Goal: Information Seeking & Learning: Learn about a topic

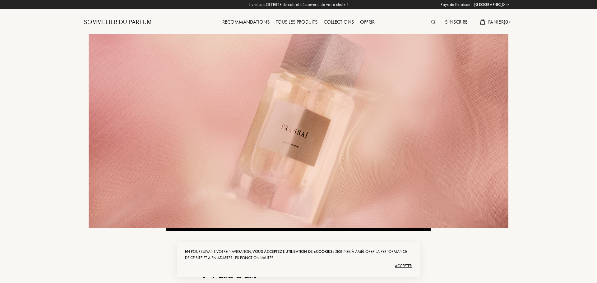
select select "FR"
click at [406, 267] on div "Accepter" at bounding box center [297, 266] width 227 height 10
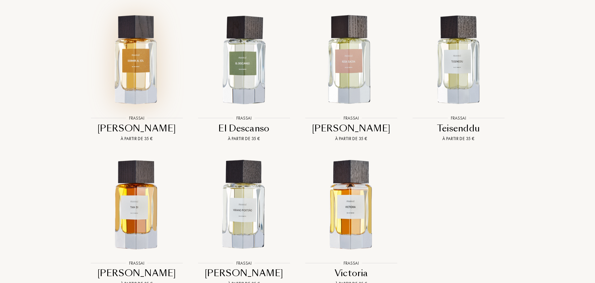
scroll to position [560, 0]
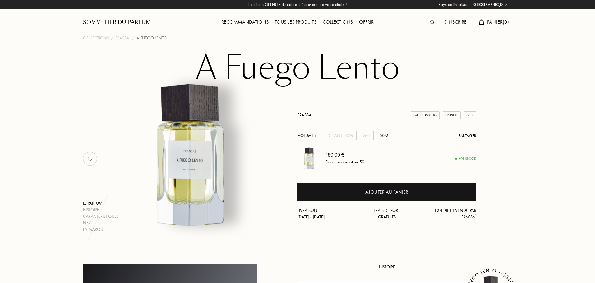
select select "FR"
click at [369, 136] on div "9mL" at bounding box center [366, 136] width 15 height 10
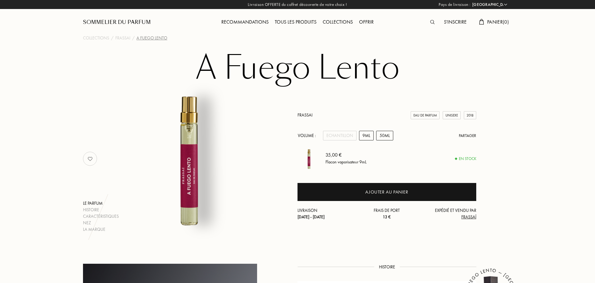
click at [379, 136] on div "50mL" at bounding box center [384, 136] width 17 height 10
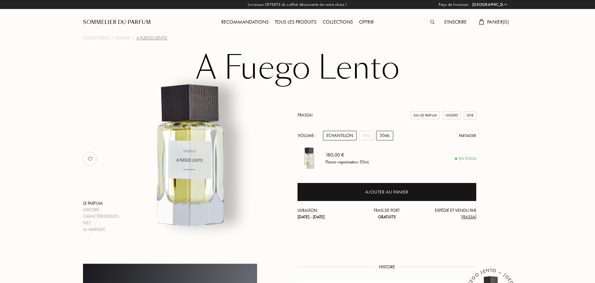
click at [343, 138] on div "Echantillon" at bounding box center [340, 136] width 34 height 10
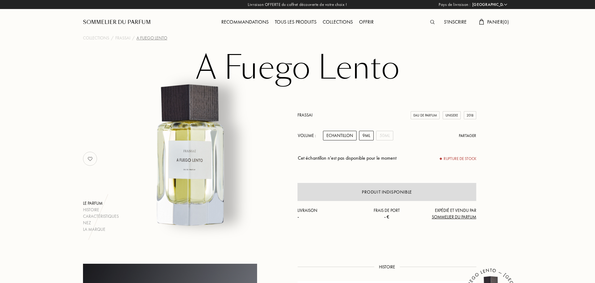
click at [367, 136] on div "9mL" at bounding box center [366, 136] width 15 height 10
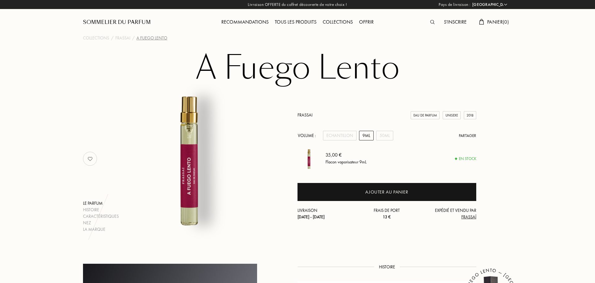
click at [394, 141] on div "Frassai Eau de Parfum Unisexe 2018 Volume : Echantillon 9mL 50mL Partager 35,00…" at bounding box center [387, 166] width 179 height 108
click at [389, 138] on div "50mL" at bounding box center [384, 136] width 17 height 10
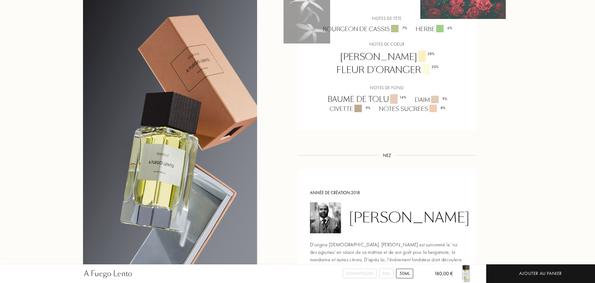
scroll to position [497, 0]
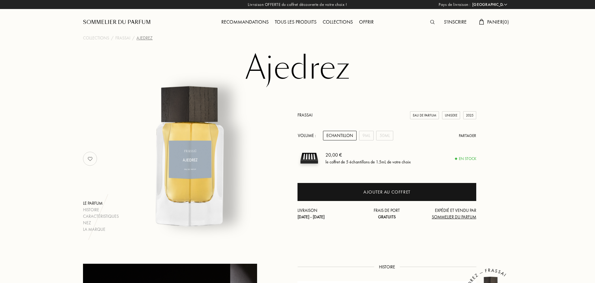
select select "FR"
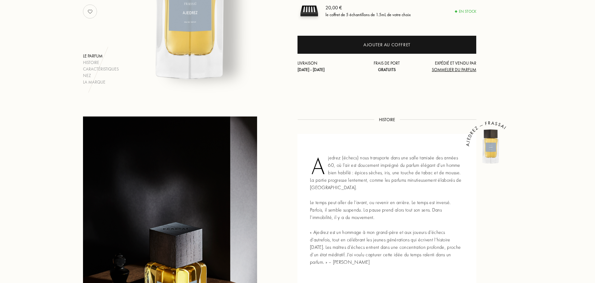
scroll to position [218, 0]
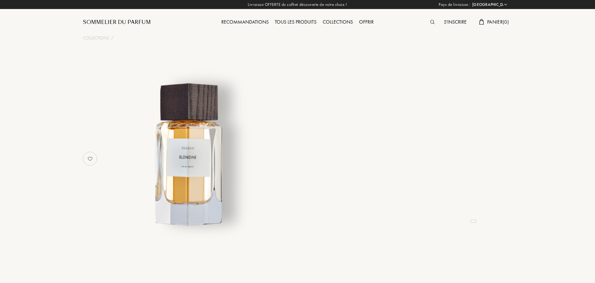
select select "FR"
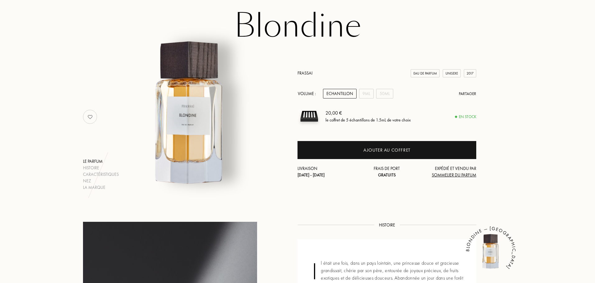
scroll to position [27, 0]
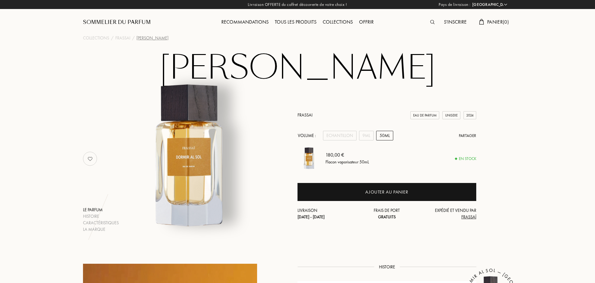
select select "FR"
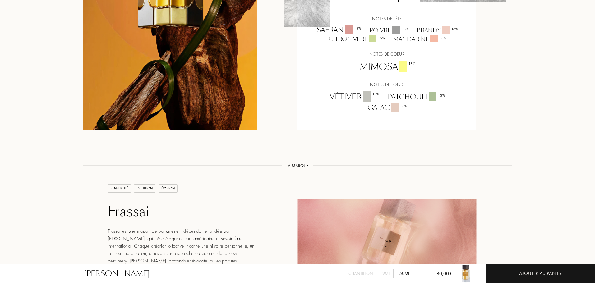
scroll to position [528, 0]
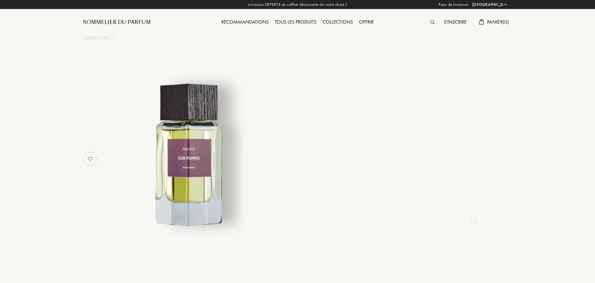
select select "FR"
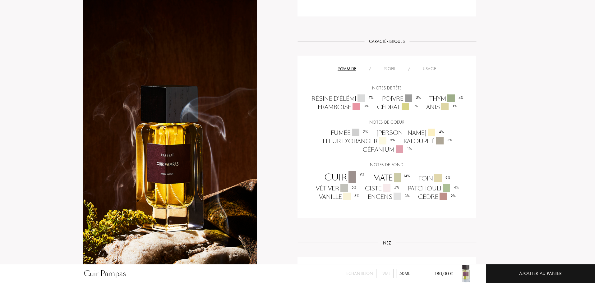
scroll to position [373, 0]
